Goal: Check status

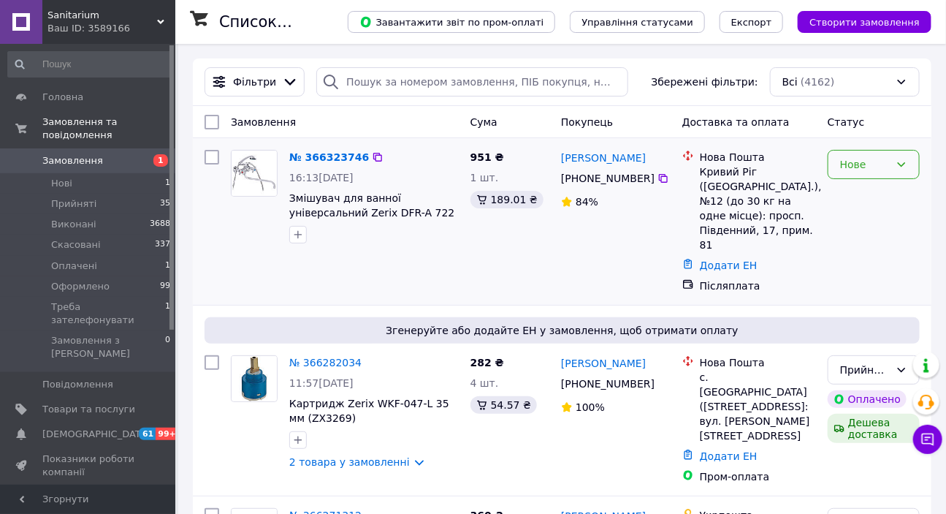
click at [848, 159] on div "Нове" at bounding box center [865, 164] width 50 height 16
click at [861, 194] on li "Прийнято" at bounding box center [874, 196] width 91 height 26
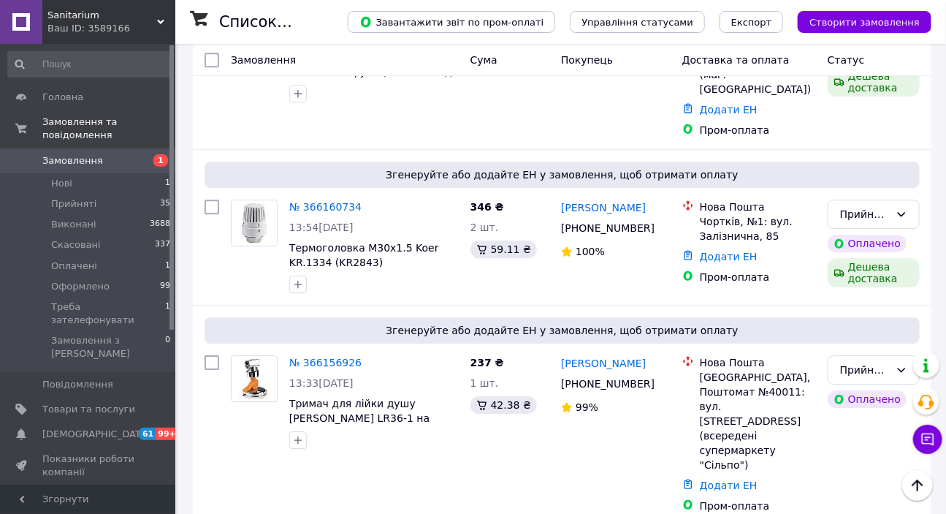
scroll to position [1461, 0]
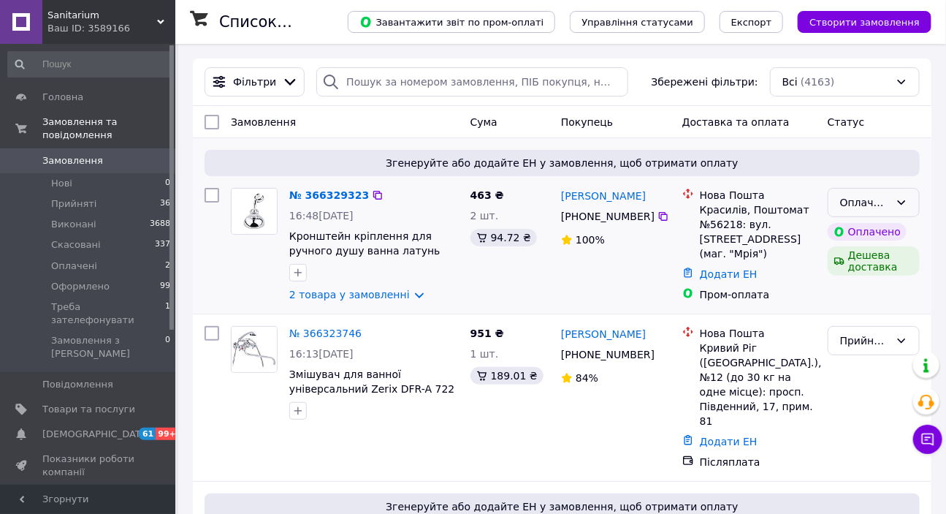
click at [864, 197] on div "Оплачено" at bounding box center [865, 202] width 50 height 16
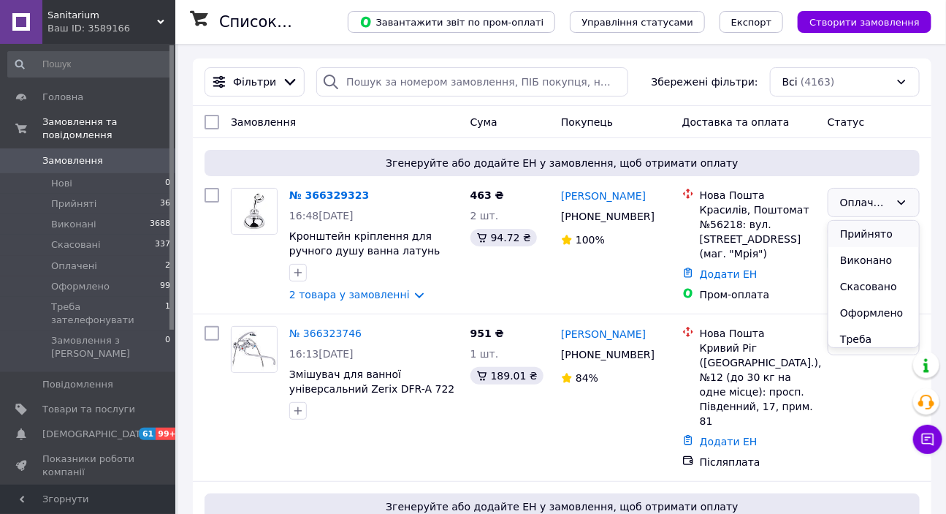
click at [854, 233] on li "Прийнято" at bounding box center [874, 234] width 91 height 26
